Goal: Task Accomplishment & Management: Manage account settings

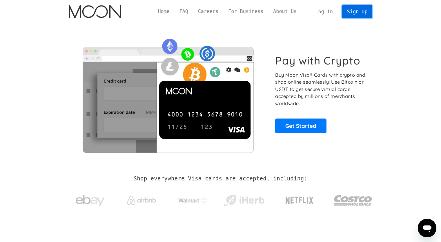
click at [363, 8] on link "Sign Up" at bounding box center [357, 11] width 30 height 13
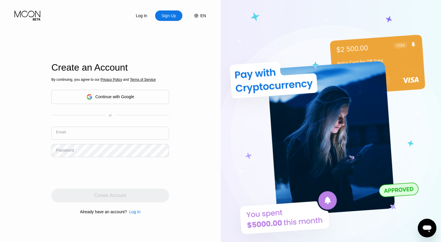
click at [96, 138] on input "text" at bounding box center [110, 133] width 118 height 13
type input "alonethought@yahoo.com"
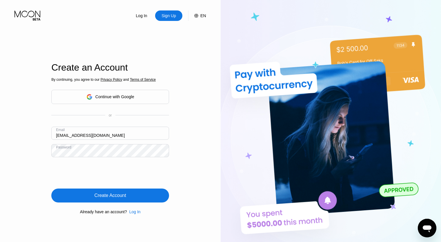
click at [89, 201] on div "Create Account" at bounding box center [110, 195] width 118 height 14
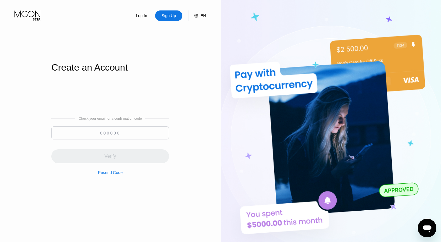
click at [83, 127] on input at bounding box center [110, 132] width 118 height 13
paste input "520630"
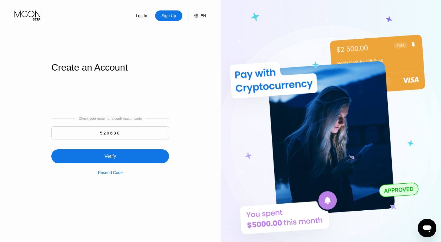
type input "520630"
click at [84, 157] on div "Verify" at bounding box center [110, 156] width 118 height 14
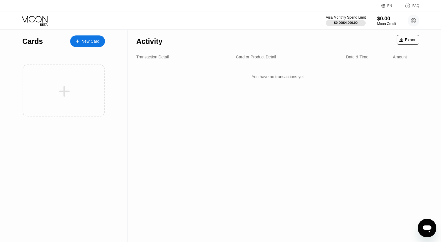
click at [346, 22] on div "$0.00 / $4,000.00" at bounding box center [346, 22] width 24 height 3
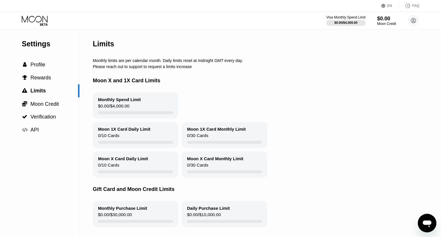
click at [37, 20] on icon at bounding box center [35, 21] width 27 height 10
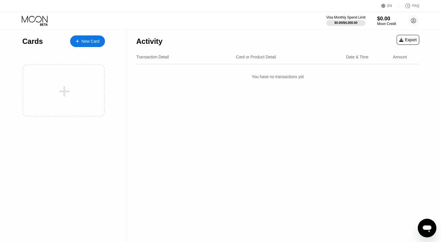
click at [48, 19] on icon at bounding box center [35, 21] width 27 height 10
click at [337, 25] on div at bounding box center [346, 23] width 40 height 6
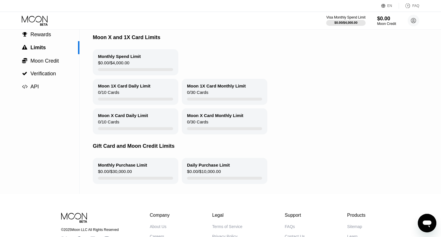
scroll to position [11, 0]
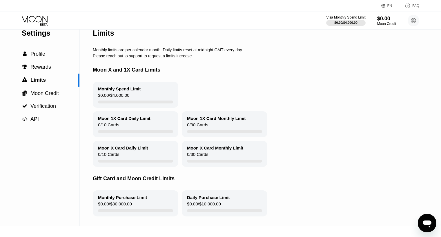
click at [126, 99] on div "$0.00 / $4,000.00" at bounding box center [113, 97] width 31 height 8
click at [121, 97] on div "$0.00 / $4,000.00" at bounding box center [113, 97] width 31 height 8
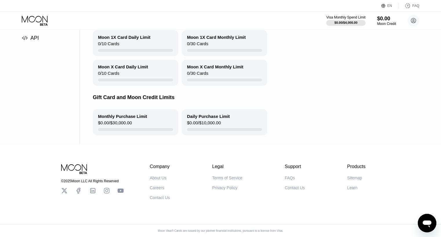
scroll to position [0, 0]
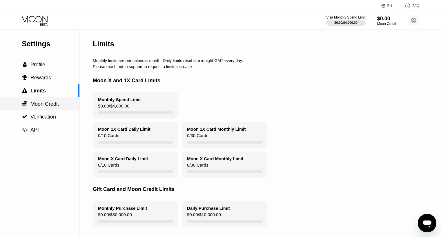
click at [47, 99] on div " Moon Credit" at bounding box center [40, 104] width 80 height 13
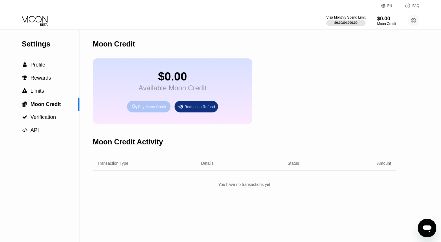
click at [137, 109] on icon at bounding box center [134, 107] width 6 height 6
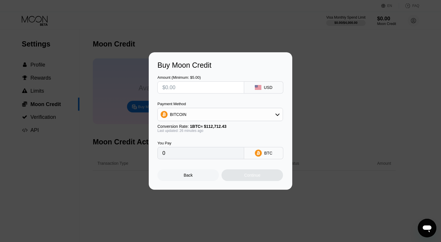
click at [200, 177] on div "Back" at bounding box center [189, 175] width 62 height 12
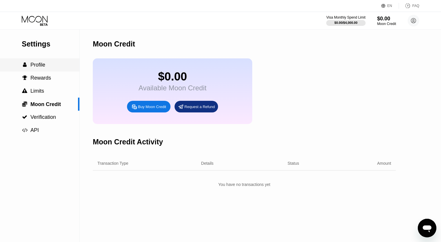
click at [51, 66] on div " Profile" at bounding box center [40, 65] width 80 height 6
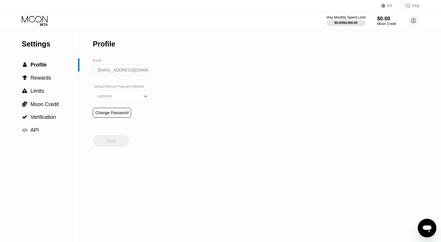
click at [110, 96] on div "Lightning" at bounding box center [118, 96] width 44 height 4
click at [47, 84] on div " Rewards" at bounding box center [40, 77] width 80 height 13
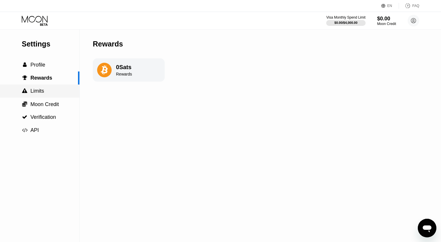
click at [46, 92] on div " Limits" at bounding box center [40, 91] width 80 height 6
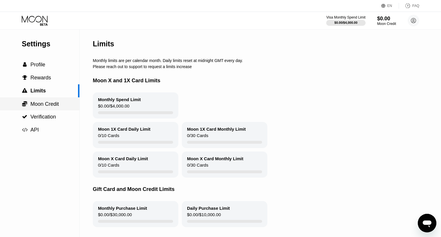
click at [46, 106] on span "Moon Credit" at bounding box center [44, 104] width 28 height 6
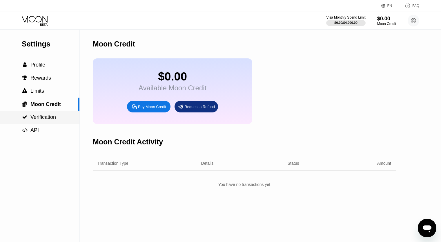
click at [47, 115] on div " Verification" at bounding box center [40, 117] width 80 height 13
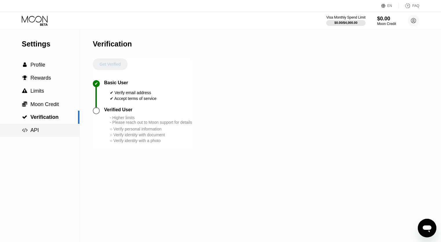
click at [50, 133] on div " API" at bounding box center [40, 130] width 80 height 6
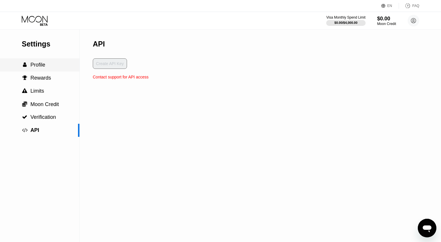
click at [51, 68] on div " Profile" at bounding box center [40, 65] width 80 height 6
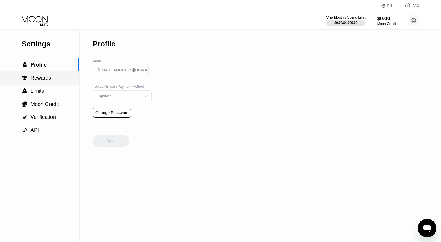
click at [46, 77] on span "Rewards" at bounding box center [40, 78] width 21 height 6
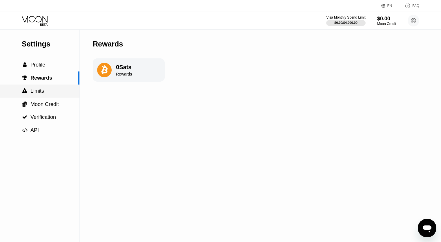
click at [45, 94] on div " Limits" at bounding box center [40, 91] width 80 height 6
